Goal: Communication & Community: Answer question/provide support

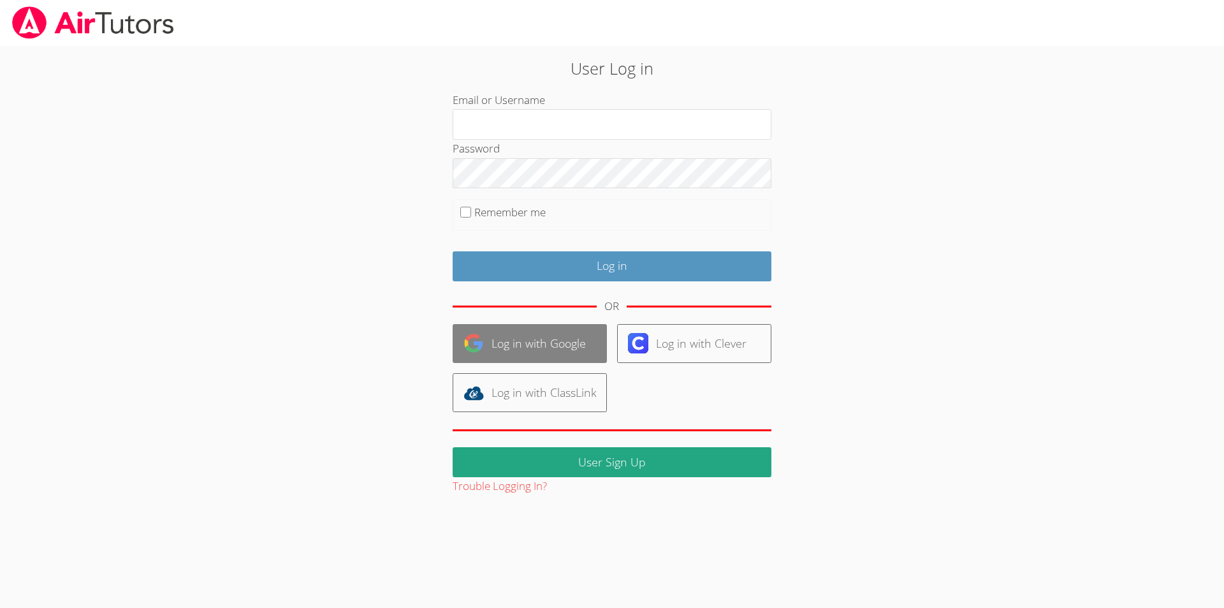
type input "gavins"
click at [558, 329] on link "Log in with Google" at bounding box center [530, 343] width 154 height 39
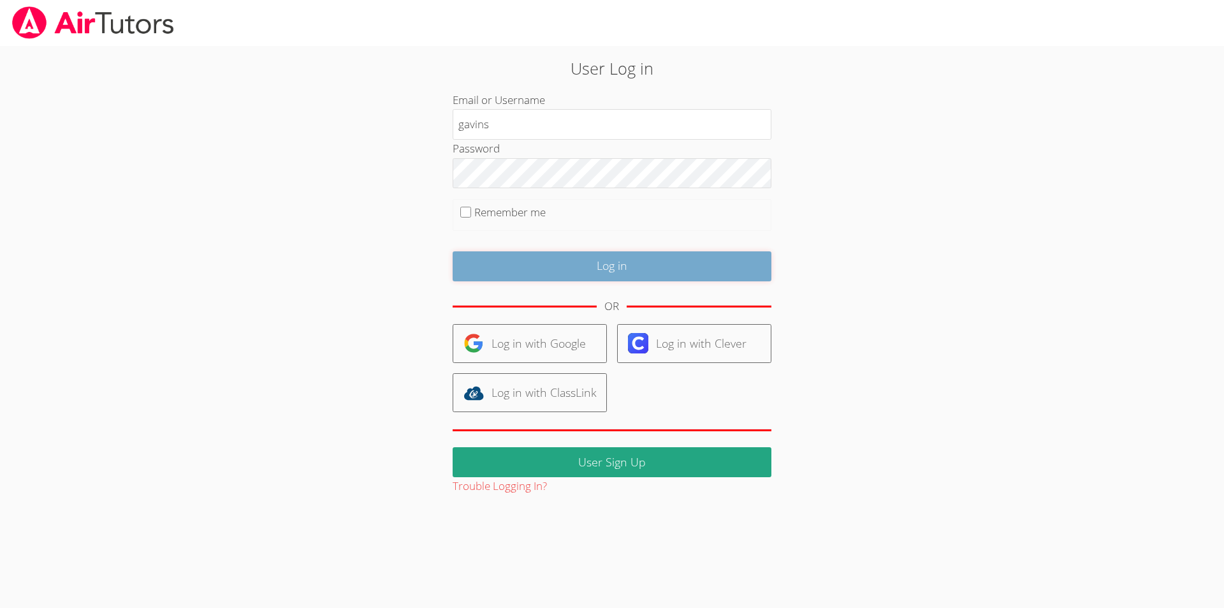
click at [638, 274] on input "Log in" at bounding box center [612, 266] width 319 height 30
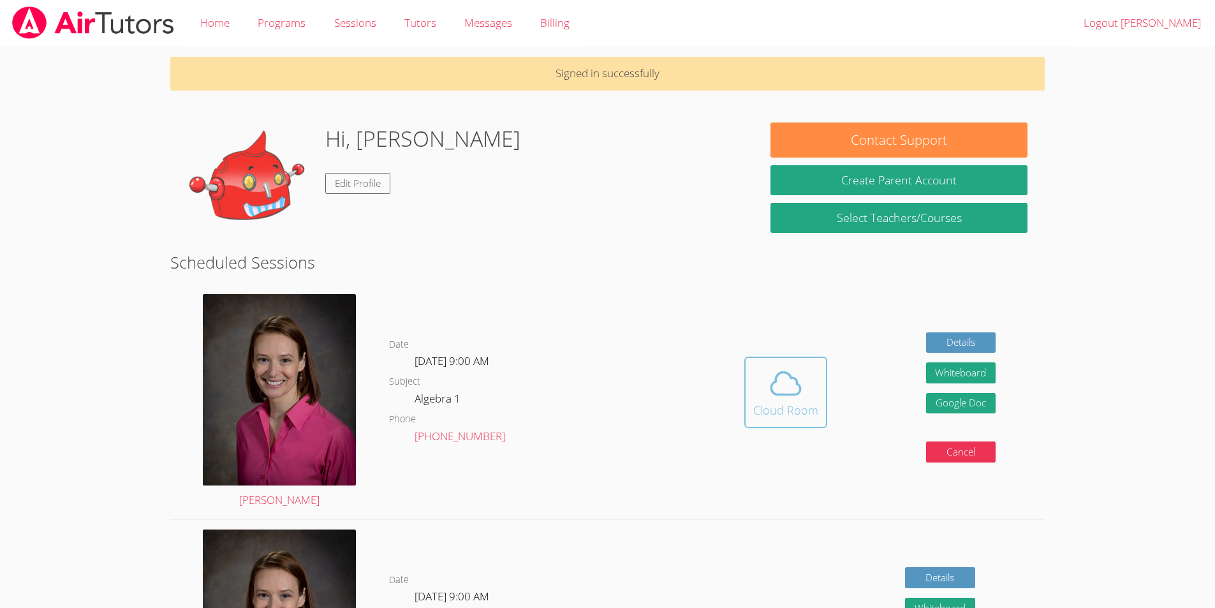
click at [808, 370] on span at bounding box center [785, 383] width 65 height 36
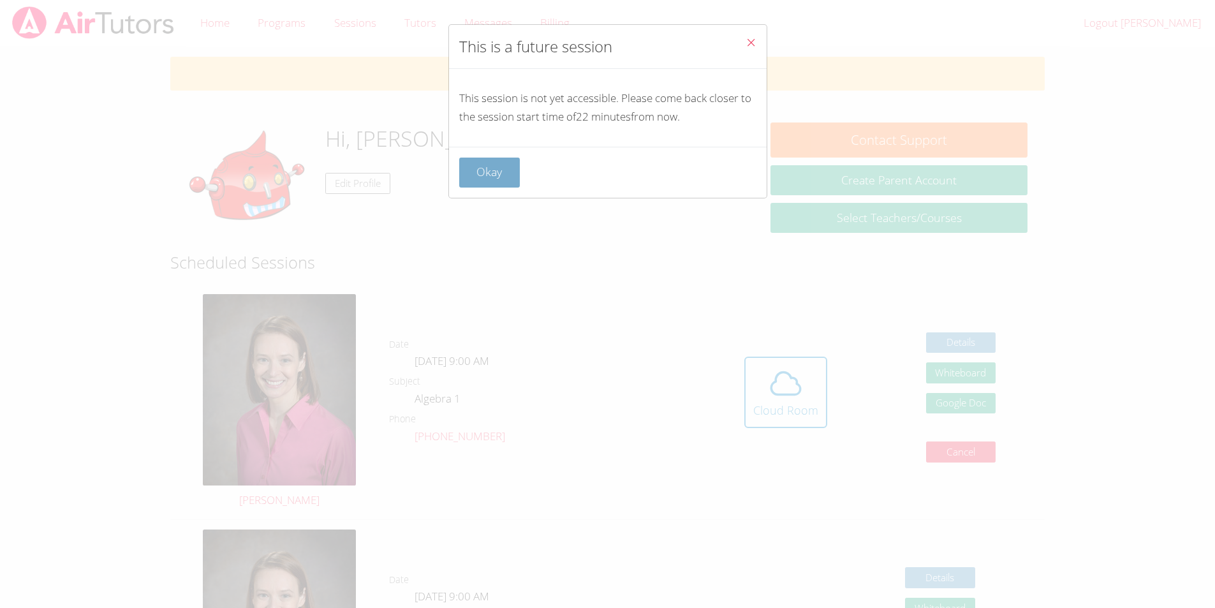
click at [504, 177] on button "Okay" at bounding box center [489, 172] width 61 height 30
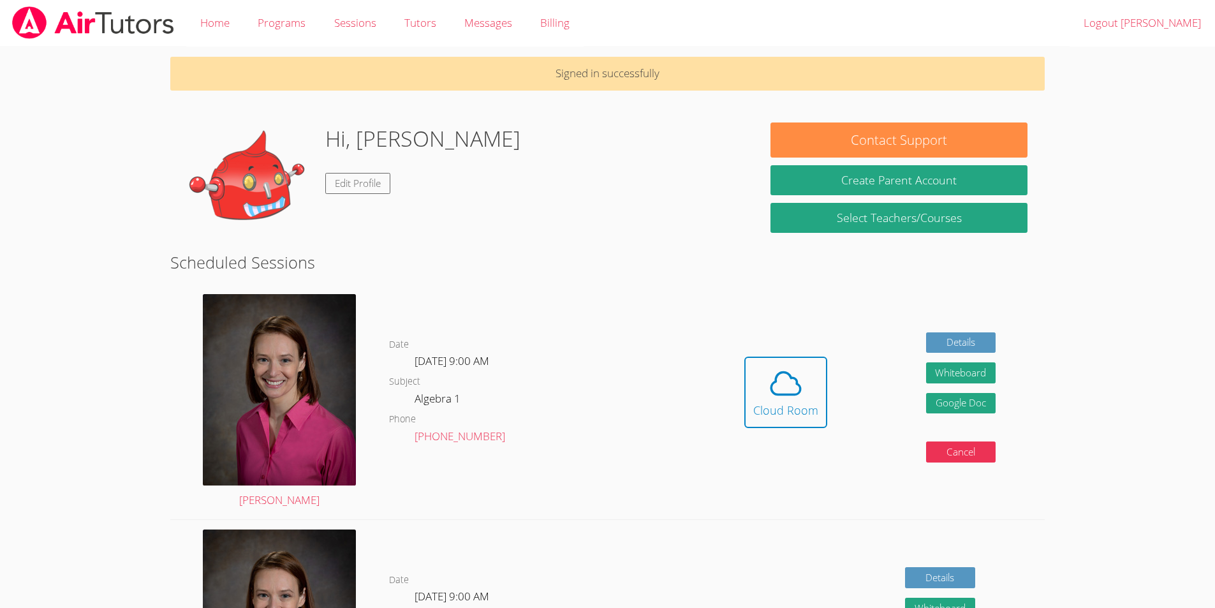
drag, startPoint x: 865, startPoint y: 337, endPoint x: 892, endPoint y: 344, distance: 27.7
click at [881, 340] on div "Hidden Cloud Room Details Whiteboard Hidden Google Doc Cancel" at bounding box center [870, 401] width 350 height 235
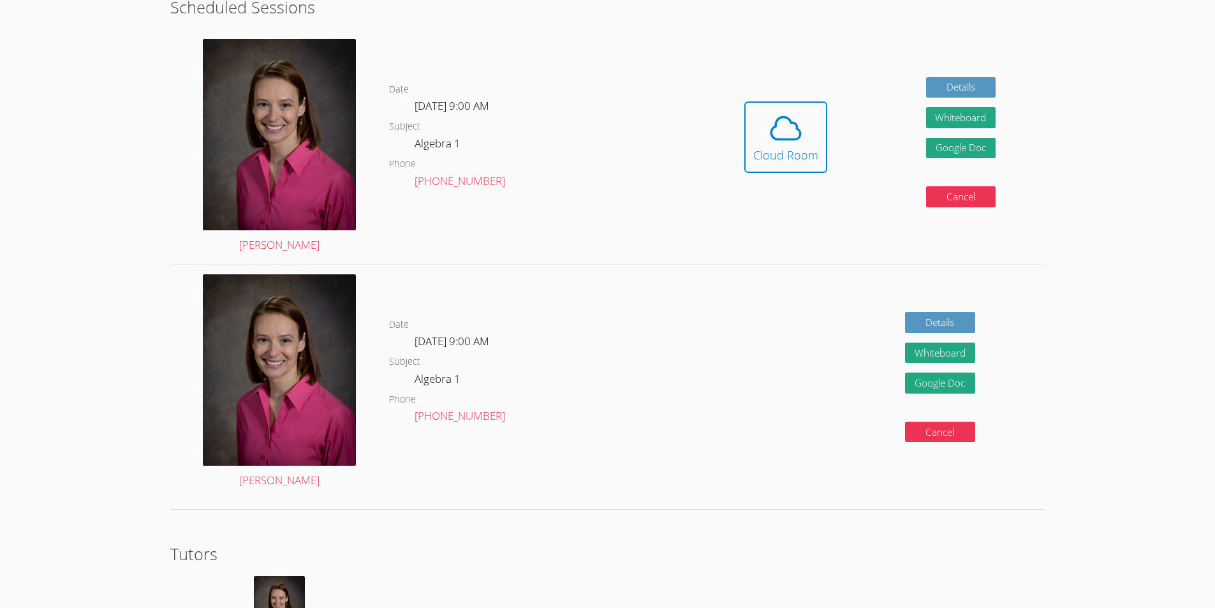
click at [769, 312] on div "Details Whiteboard Hidden Google Doc Cancel" at bounding box center [870, 382] width 350 height 235
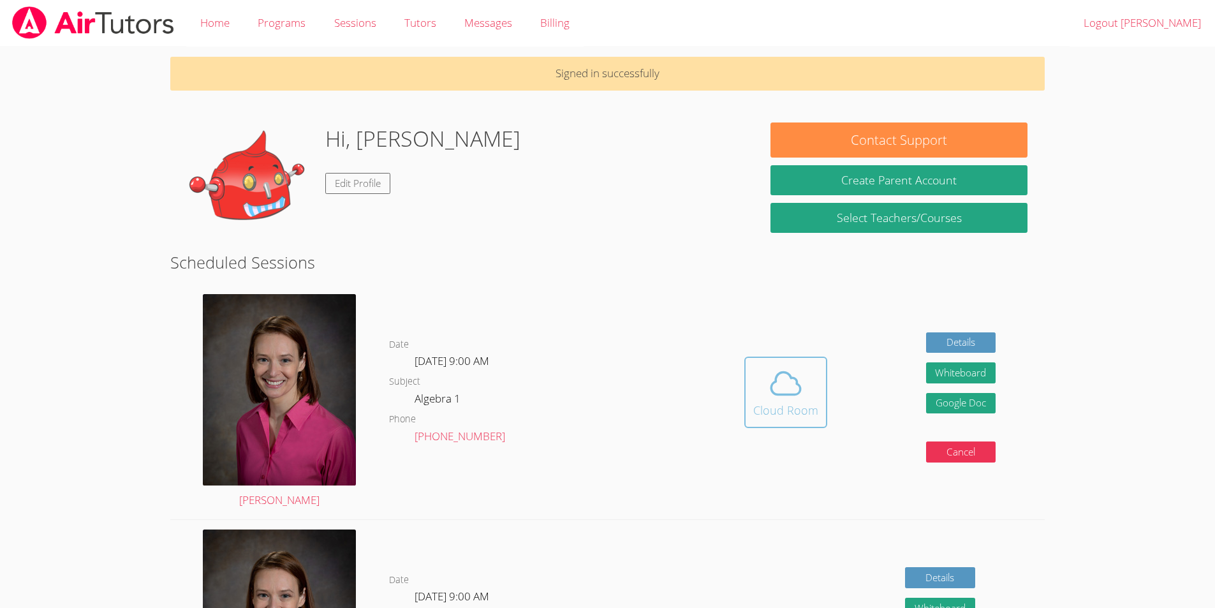
drag, startPoint x: 846, startPoint y: 369, endPoint x: 812, endPoint y: 373, distance: 34.6
click at [842, 369] on div "Hidden Cloud Room Details Whiteboard Hidden Google Doc Cancel" at bounding box center [870, 401] width 350 height 235
click at [813, 372] on span at bounding box center [785, 383] width 65 height 36
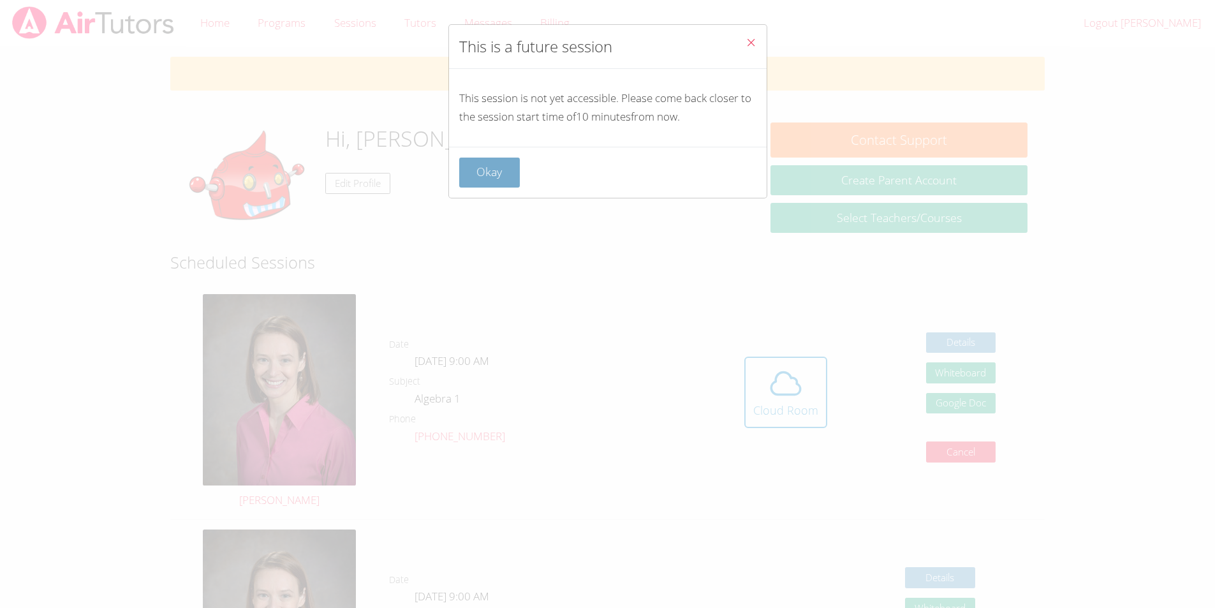
click at [497, 164] on button "Okay" at bounding box center [489, 172] width 61 height 30
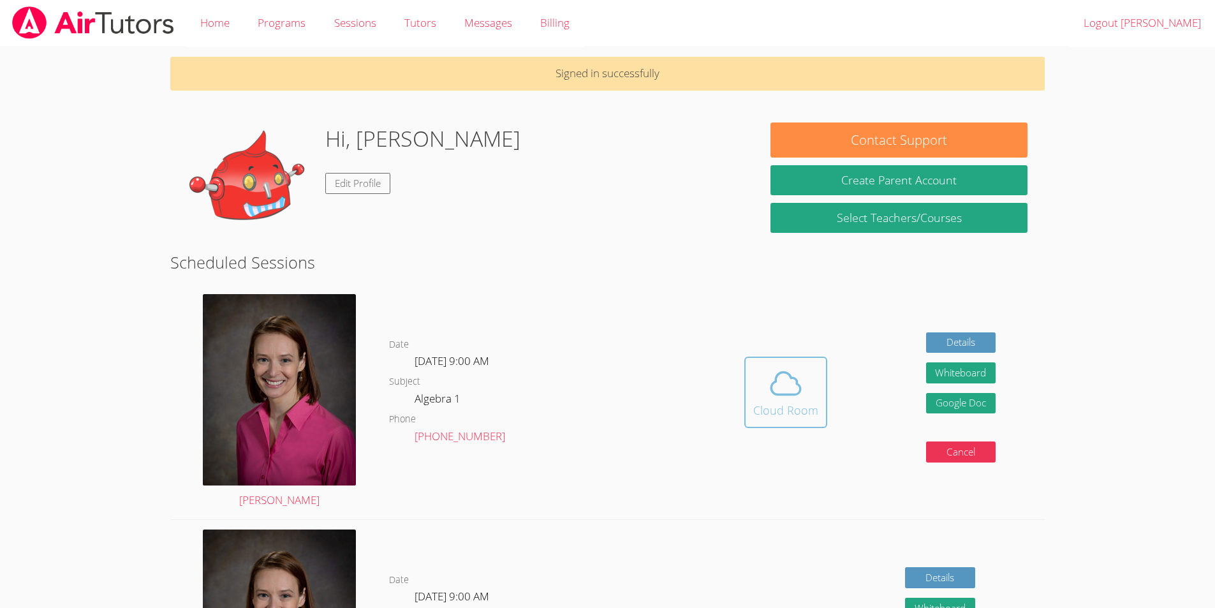
click at [782, 374] on icon at bounding box center [786, 383] width 36 height 36
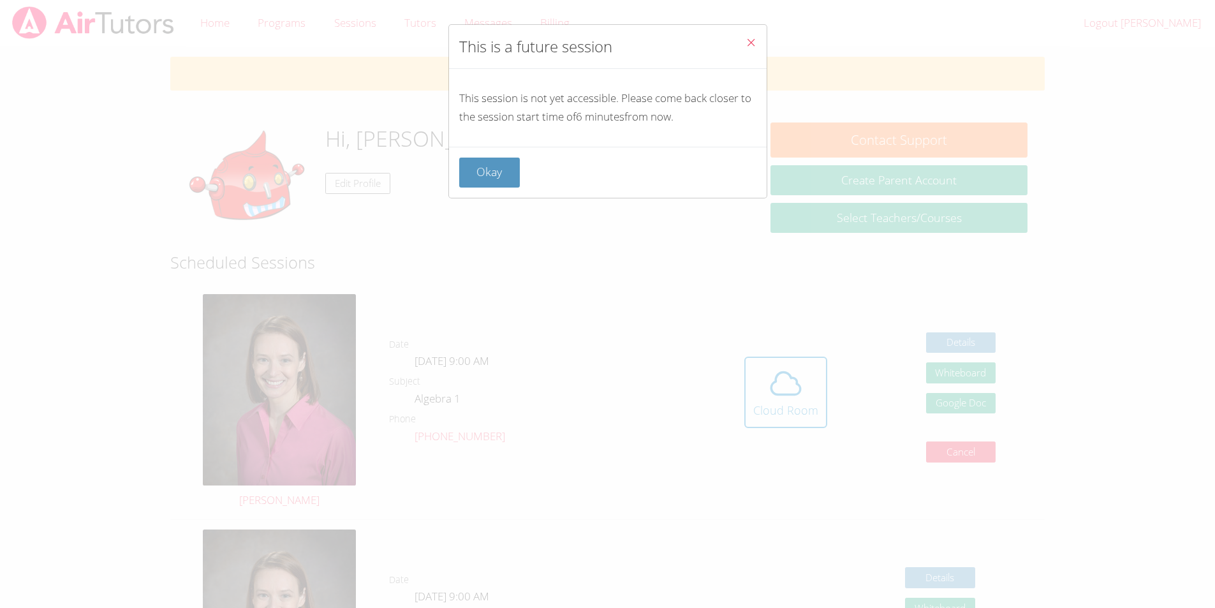
click at [490, 156] on div "Okay" at bounding box center [607, 172] width 317 height 51
click at [497, 173] on button "Okay" at bounding box center [489, 172] width 61 height 30
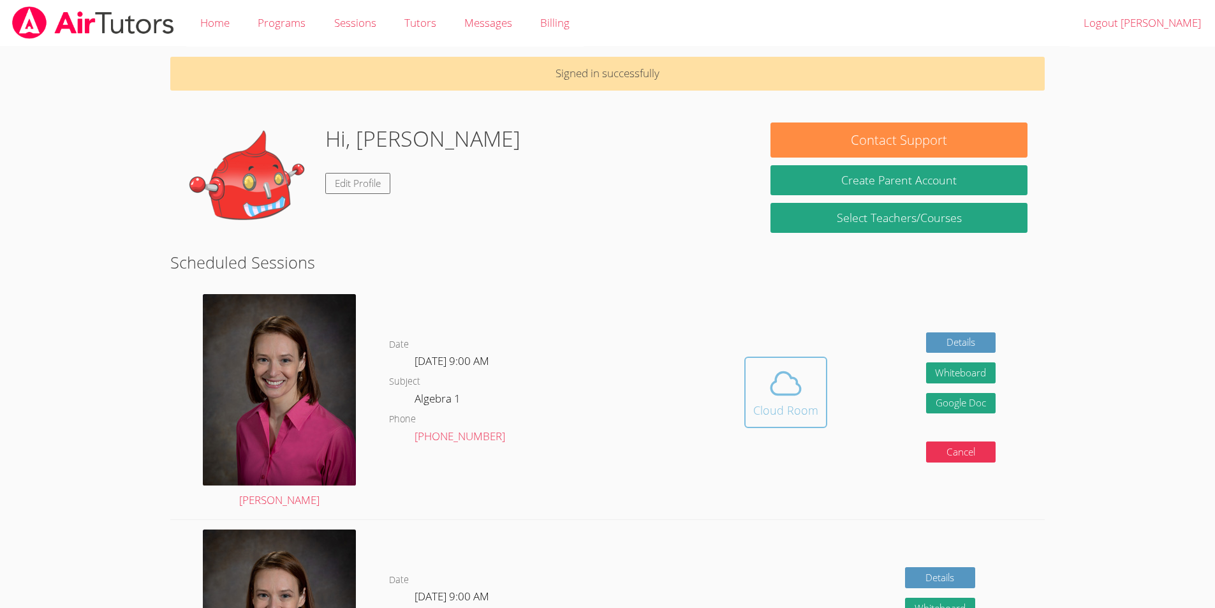
click at [778, 391] on icon at bounding box center [786, 383] width 36 height 36
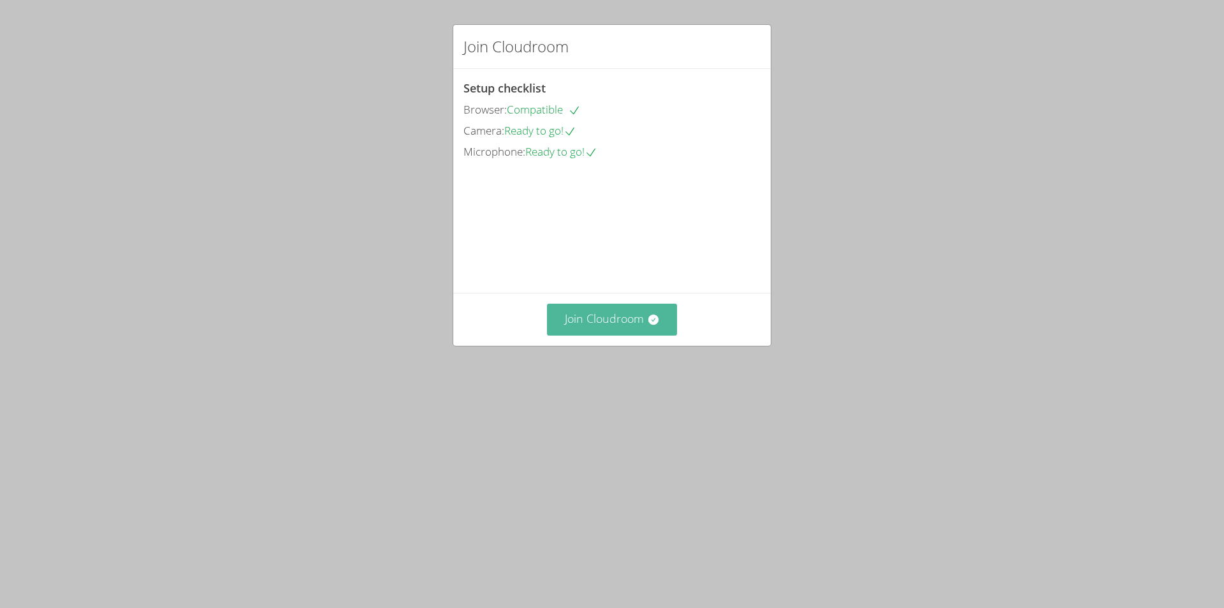
click at [629, 335] on button "Join Cloudroom" at bounding box center [612, 318] width 131 height 31
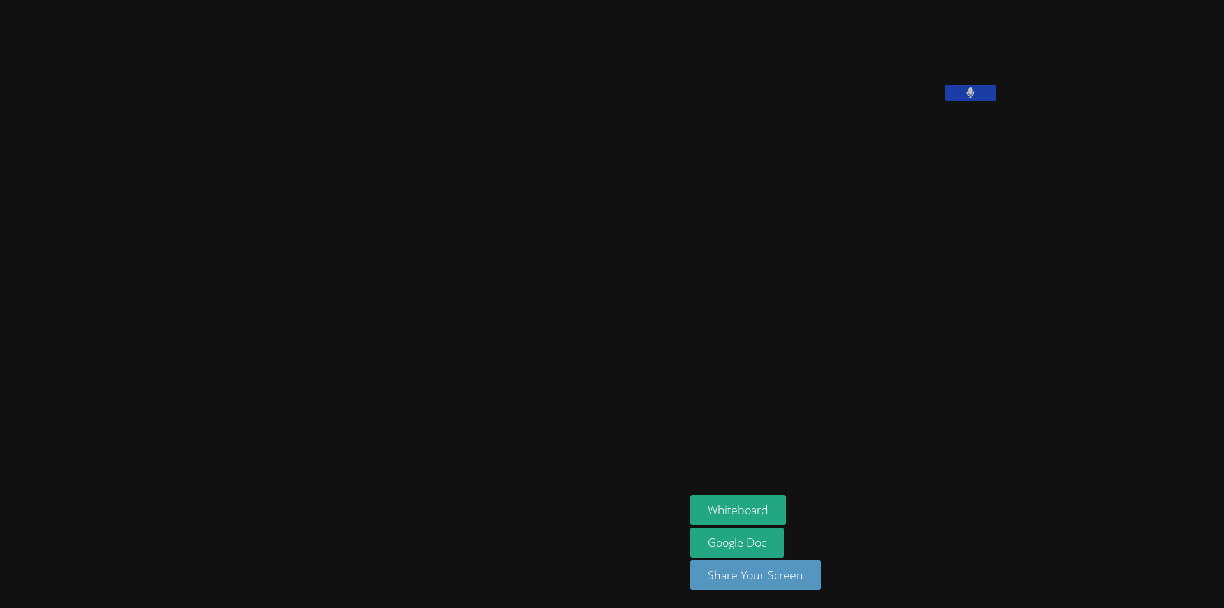
click at [945, 101] on button at bounding box center [970, 93] width 51 height 16
click at [690, 513] on button "Whiteboard" at bounding box center [738, 510] width 96 height 30
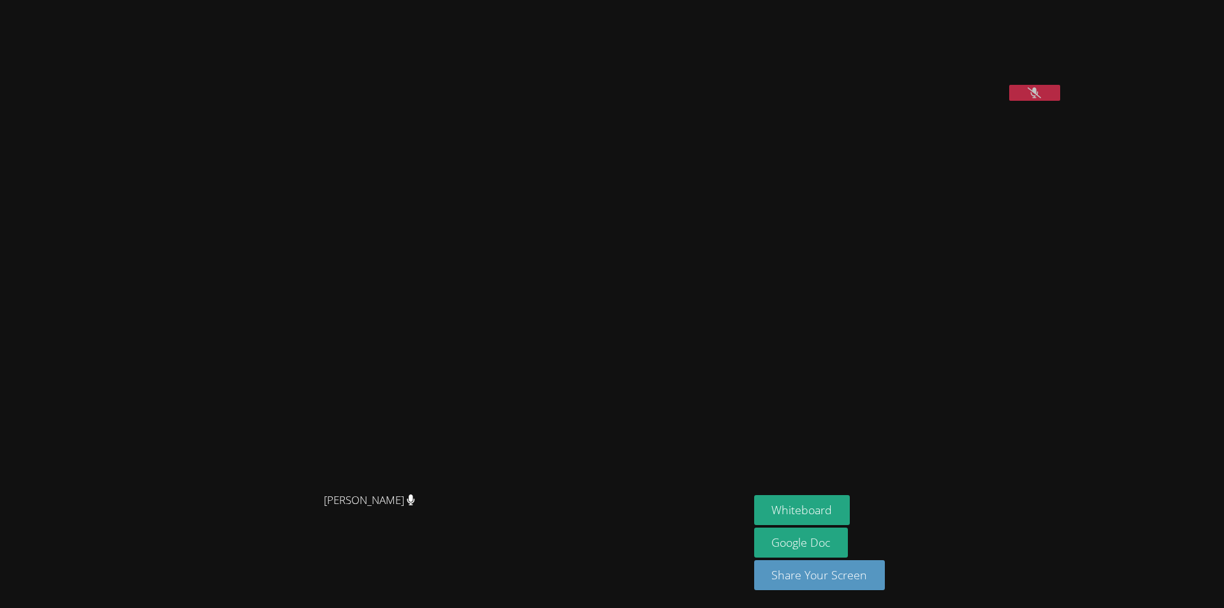
click at [1009, 104] on div at bounding box center [1034, 94] width 51 height 19
click at [1028, 98] on icon at bounding box center [1034, 92] width 13 height 11
click at [1039, 98] on icon at bounding box center [1034, 92] width 8 height 11
click at [1041, 98] on icon at bounding box center [1034, 92] width 13 height 11
click at [1039, 98] on icon at bounding box center [1035, 92] width 8 height 11
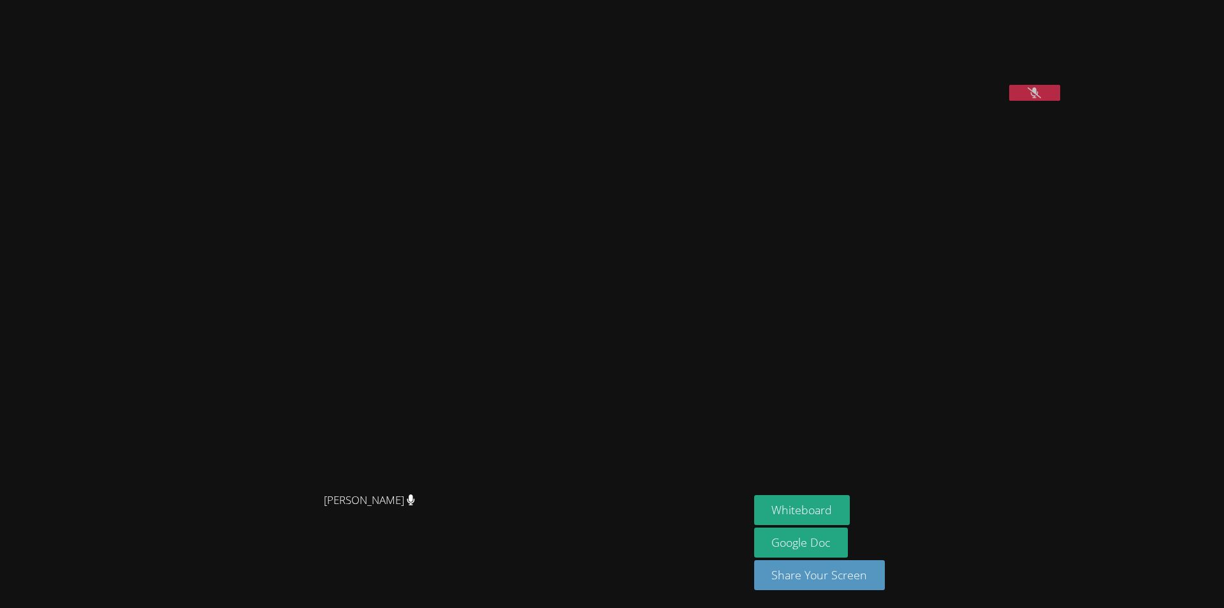
click at [1041, 98] on icon at bounding box center [1034, 92] width 13 height 11
click at [1060, 101] on button at bounding box center [1034, 93] width 51 height 16
click at [1155, 346] on div "Rebecca Miller Rebecca Miller Gavin Swain Whiteboard Google Doc Share Your Scre…" at bounding box center [612, 304] width 1224 height 608
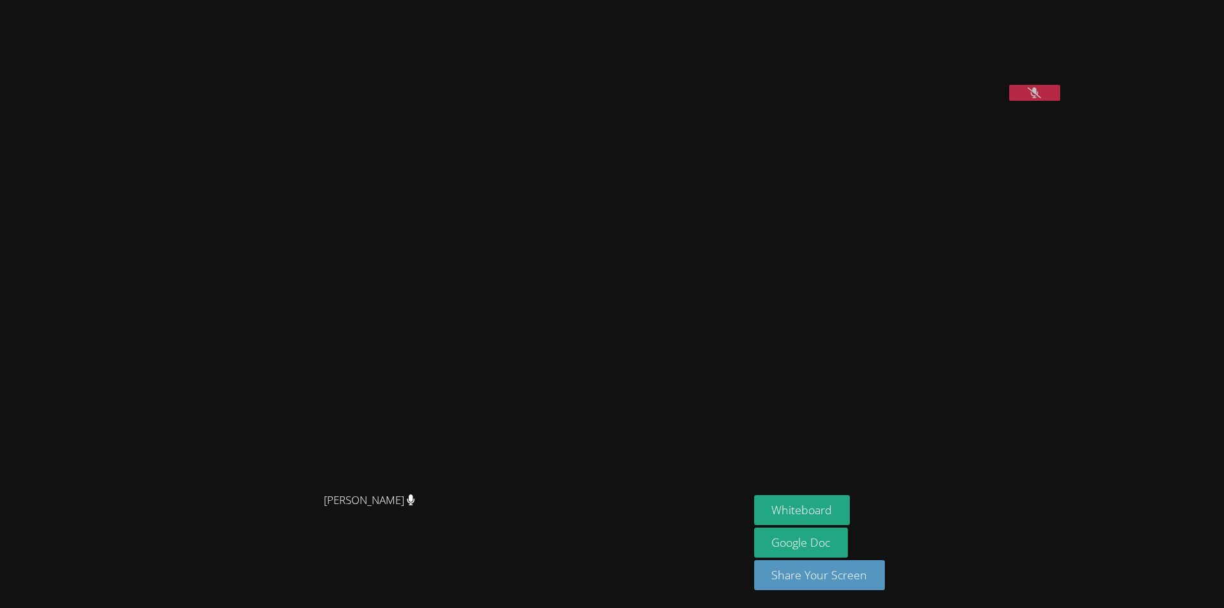
click at [1041, 98] on icon at bounding box center [1034, 92] width 13 height 11
click at [1060, 101] on button at bounding box center [1034, 93] width 51 height 16
click at [1041, 98] on icon at bounding box center [1034, 92] width 13 height 11
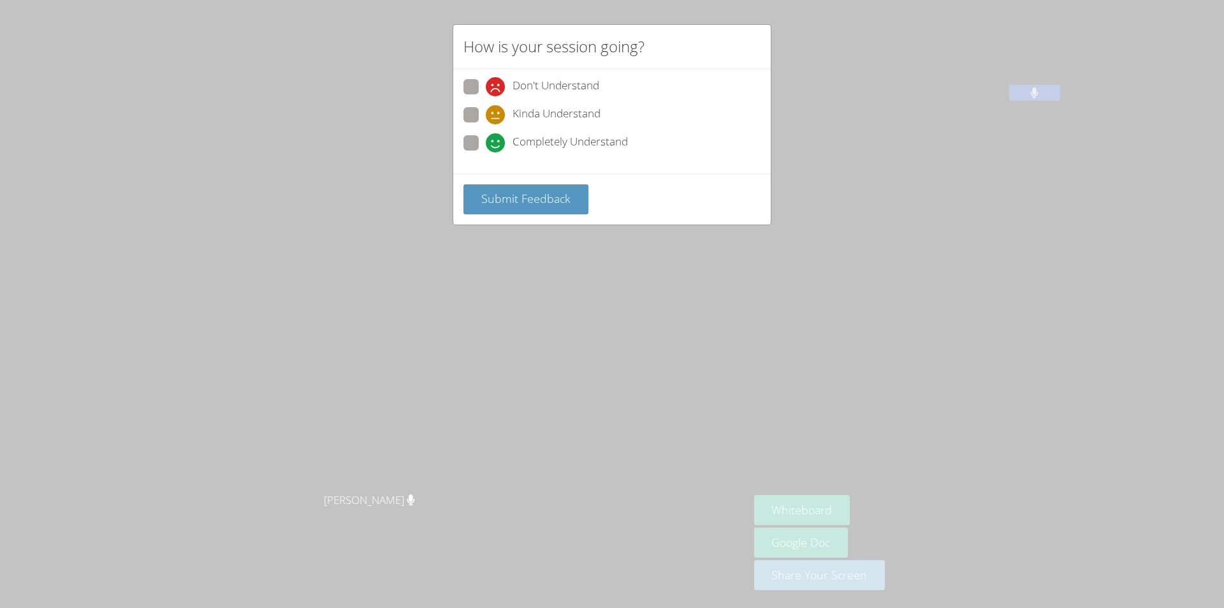
drag, startPoint x: 467, startPoint y: 146, endPoint x: 473, endPoint y: 150, distance: 7.3
click at [486, 152] on span at bounding box center [486, 152] width 0 height 0
click at [486, 146] on input "Completely Understand" at bounding box center [491, 140] width 11 height 11
radio input "true"
click at [530, 189] on button "Submit Feedback" at bounding box center [525, 199] width 125 height 30
